Goal: Find specific page/section: Find specific page/section

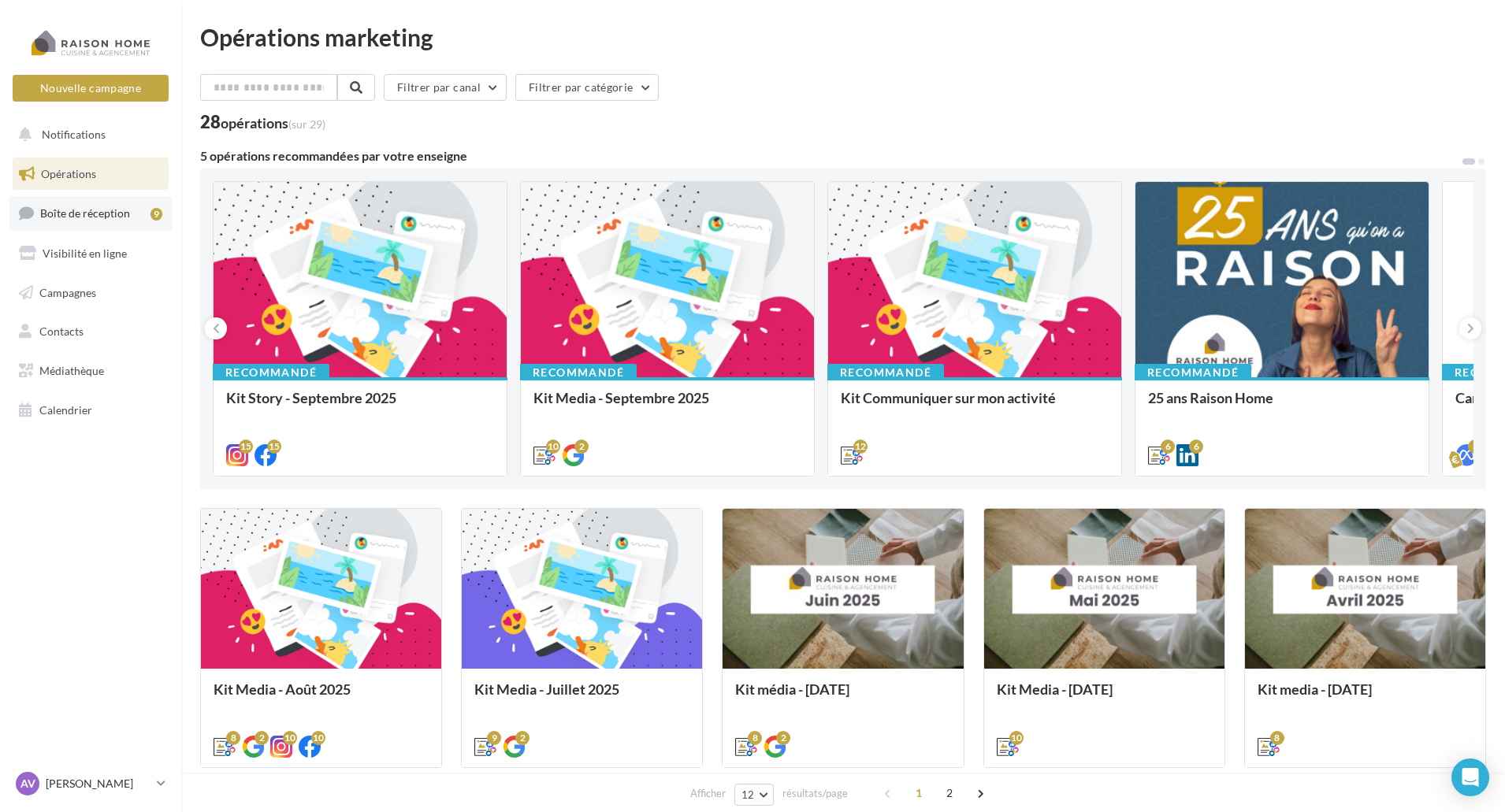
click at [89, 217] on span "Boîte de réception" at bounding box center [85, 213] width 89 height 14
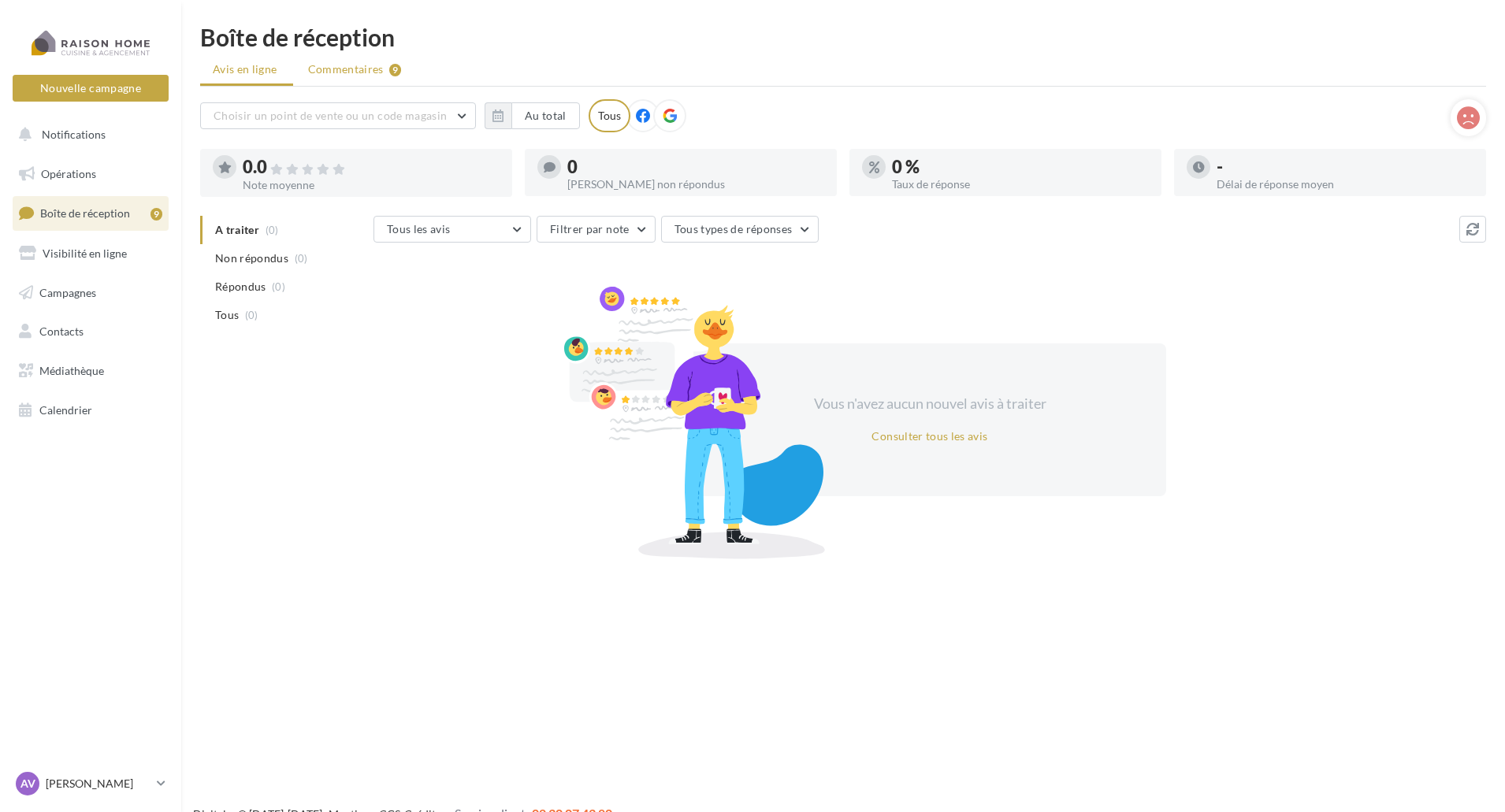
click at [359, 74] on span "Commentaires" at bounding box center [345, 69] width 76 height 16
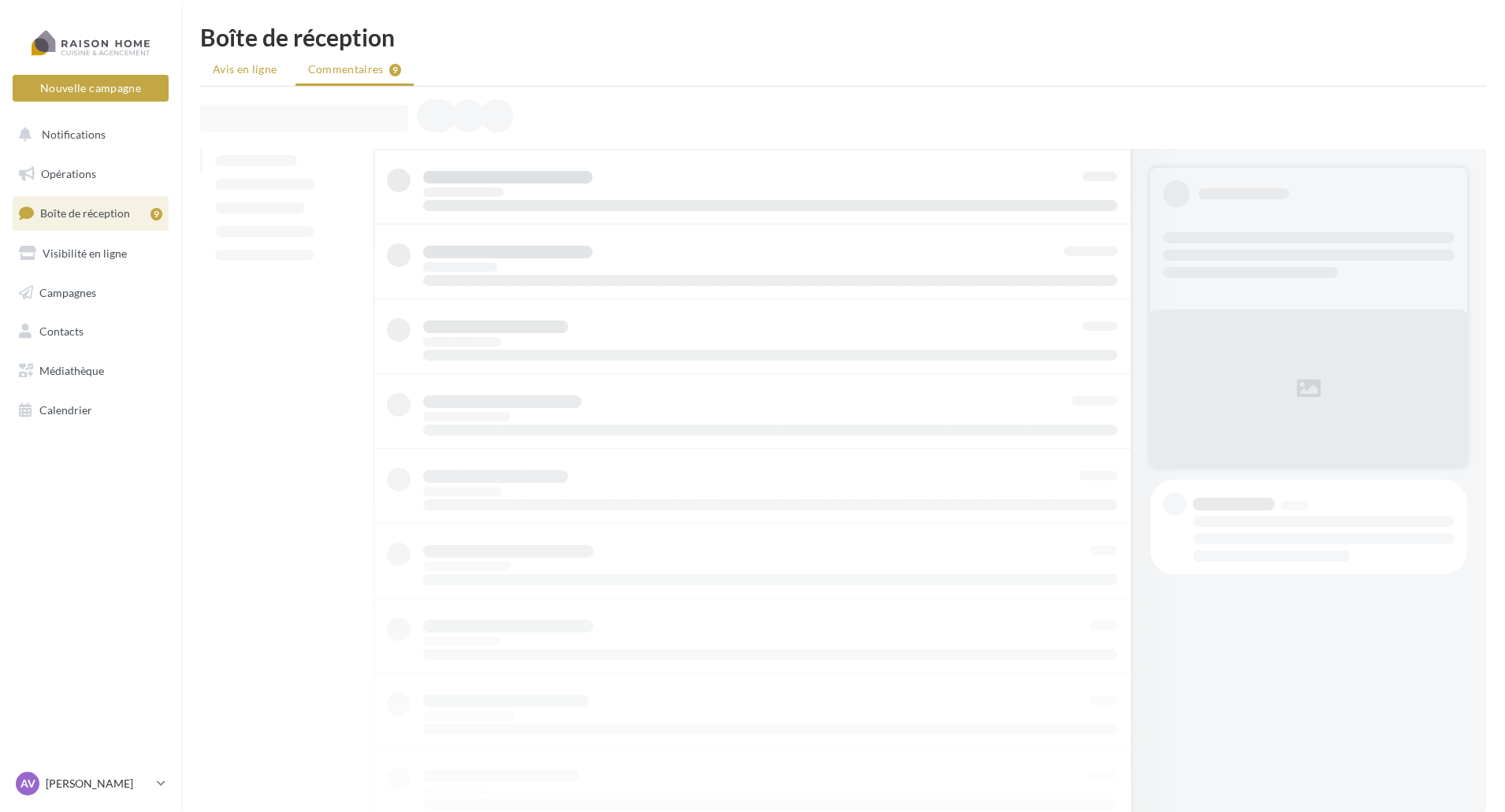
click at [233, 68] on span "Avis en ligne" at bounding box center [245, 69] width 64 height 16
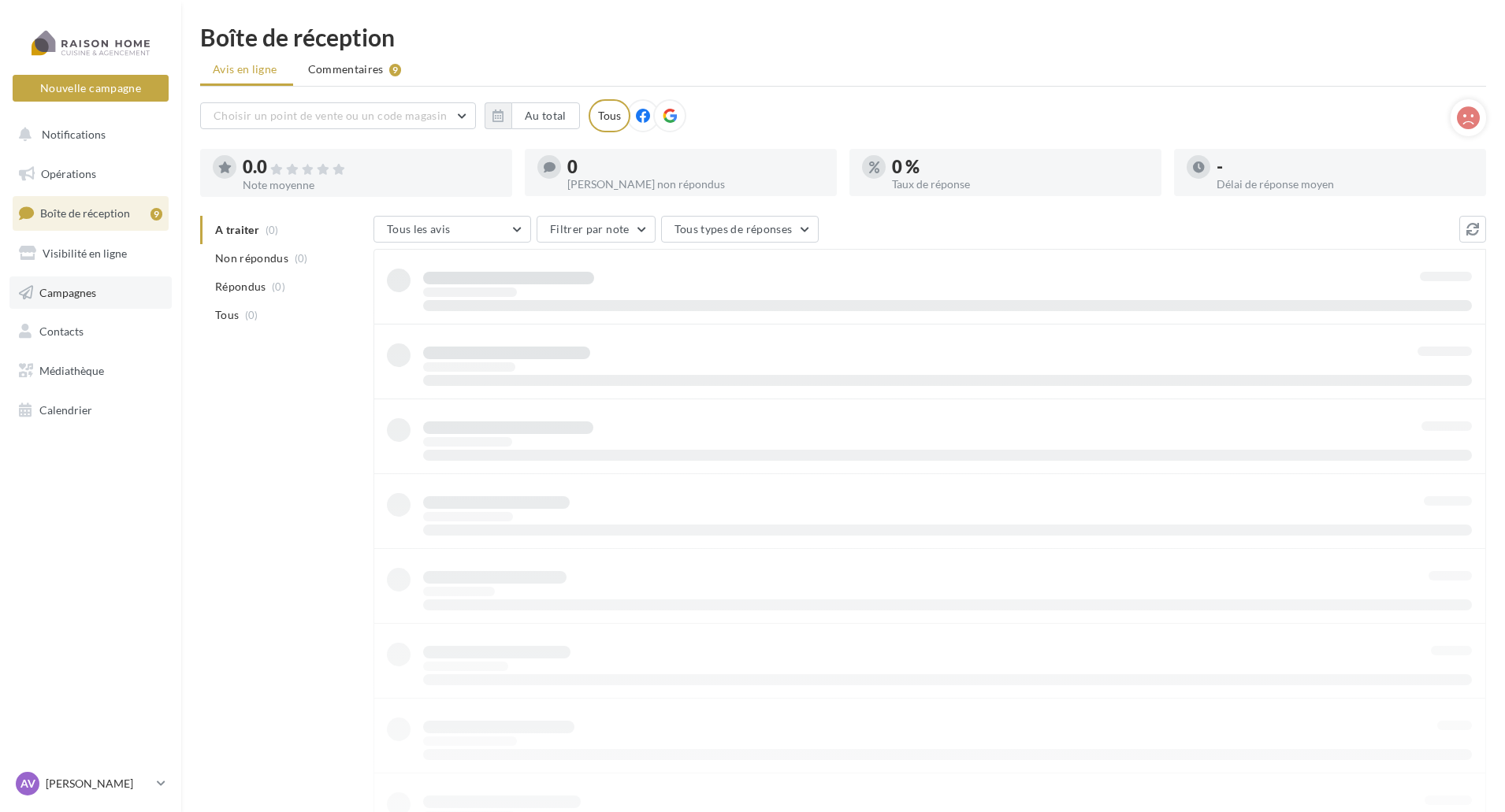
click at [81, 294] on span "Campagnes" at bounding box center [68, 292] width 57 height 14
